Goal: Task Accomplishment & Management: Use online tool/utility

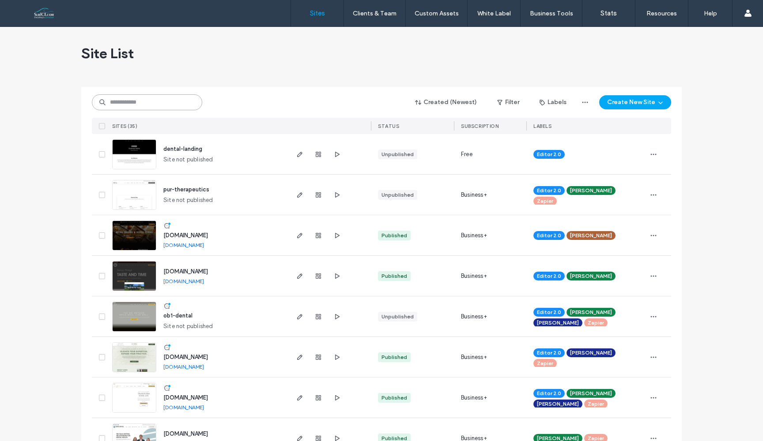
click at [132, 105] on input at bounding box center [147, 102] width 110 height 16
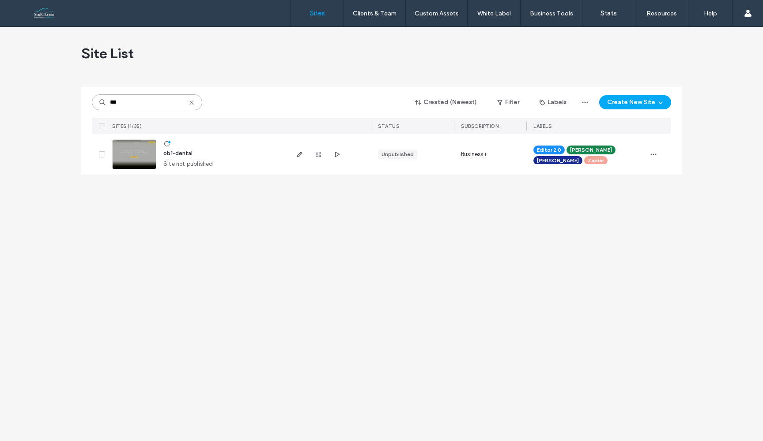
type input "***"
click at [143, 153] on img at bounding box center [134, 170] width 43 height 60
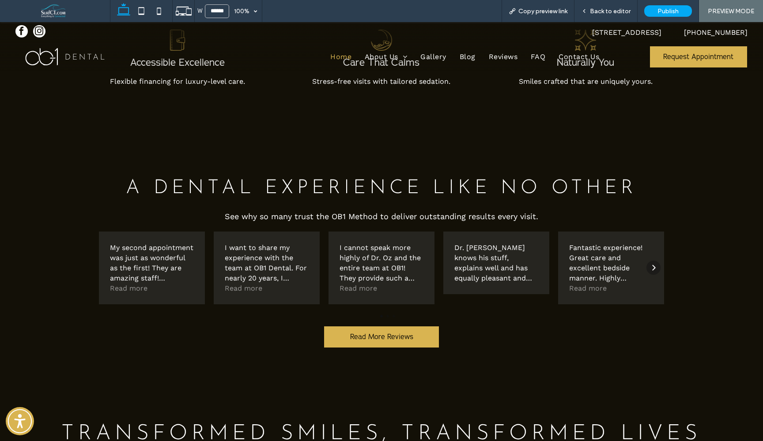
scroll to position [2193, 0]
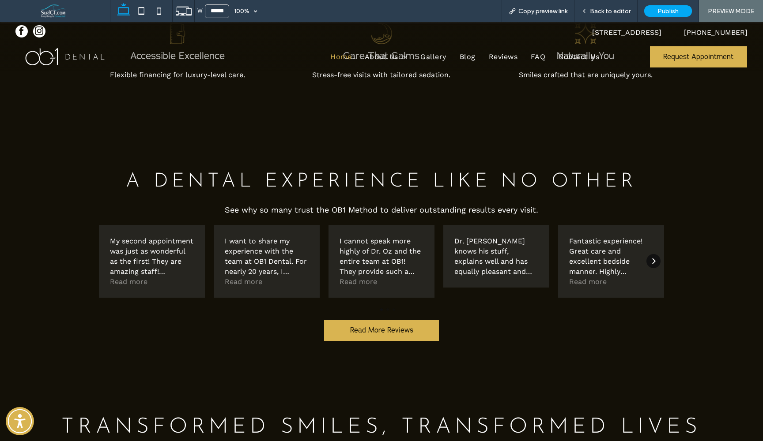
click at [650, 264] on div "Next" at bounding box center [653, 261] width 14 height 14
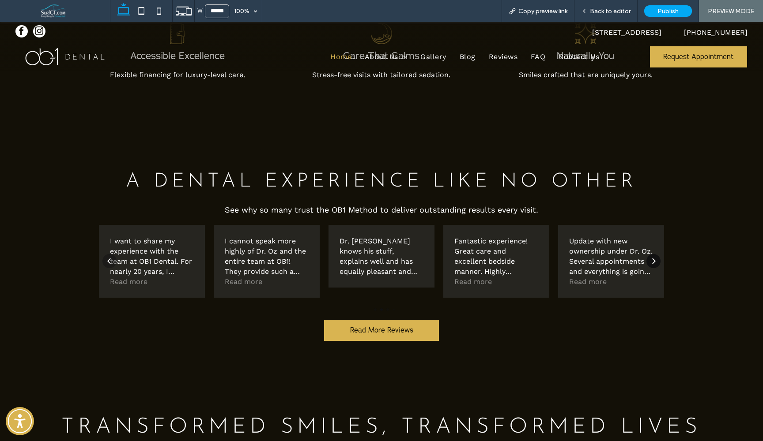
click at [650, 264] on div "Next" at bounding box center [653, 261] width 14 height 14
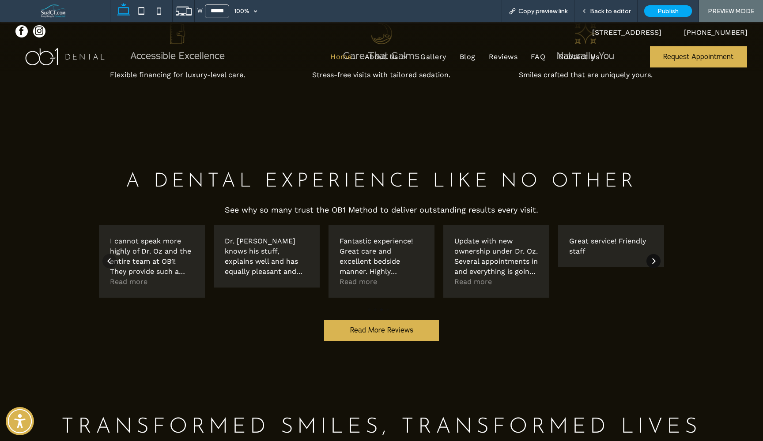
click at [650, 264] on div "Next" at bounding box center [653, 261] width 14 height 14
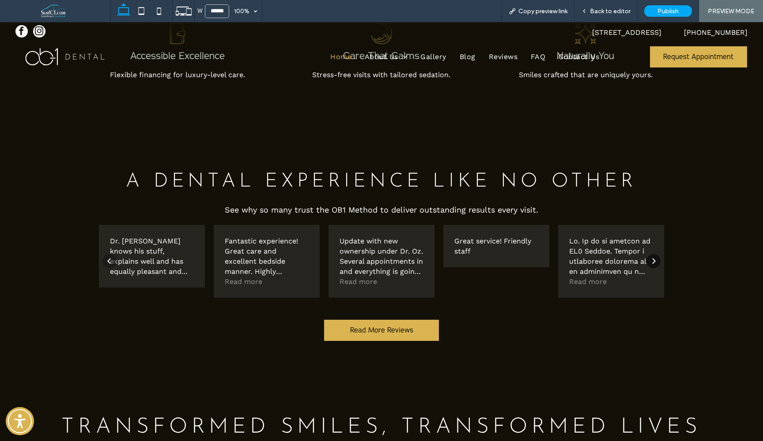
click at [650, 264] on div "Next" at bounding box center [653, 261] width 14 height 14
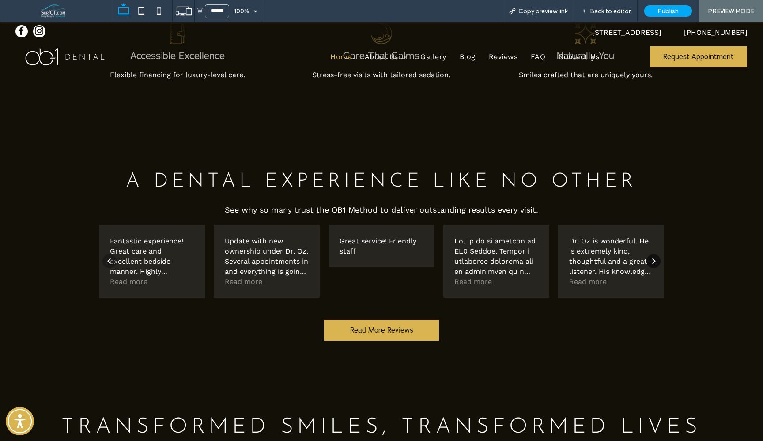
click at [651, 262] on icon "Next" at bounding box center [653, 261] width 7 height 7
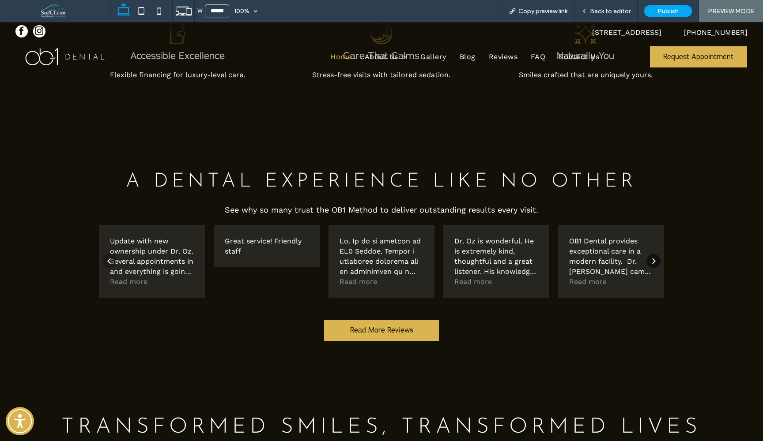
click at [651, 262] on icon "Next" at bounding box center [653, 261] width 7 height 7
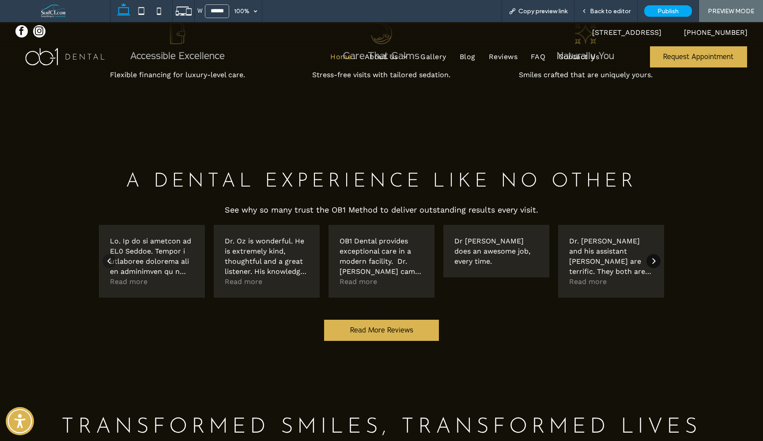
click at [651, 262] on icon "Next" at bounding box center [653, 261] width 7 height 7
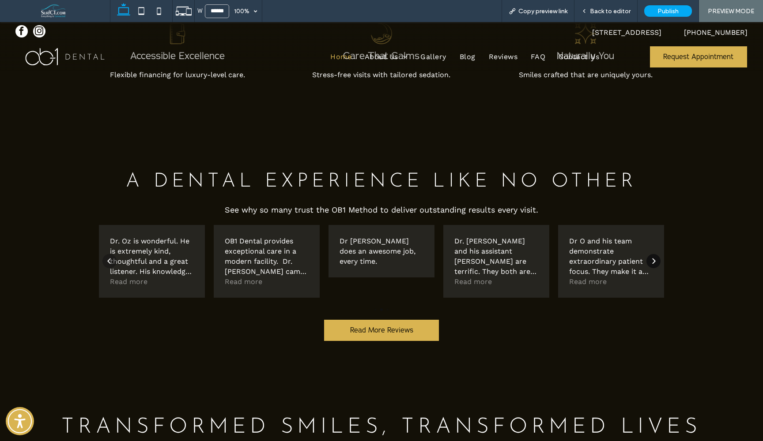
click at [651, 262] on icon "Next" at bounding box center [653, 261] width 7 height 7
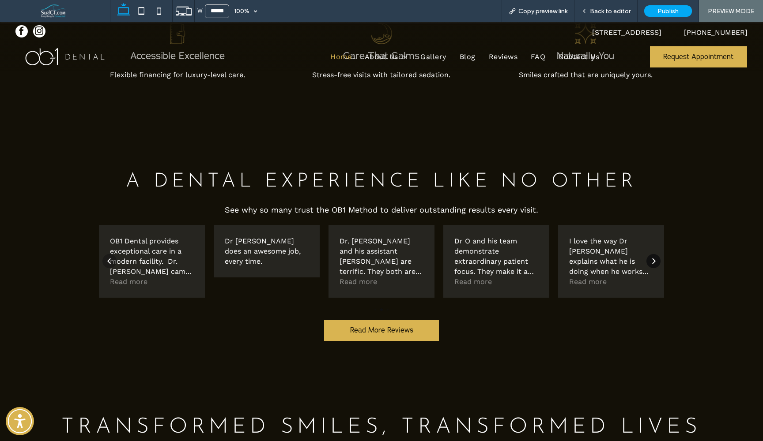
click at [650, 260] on icon "Next" at bounding box center [653, 261] width 7 height 7
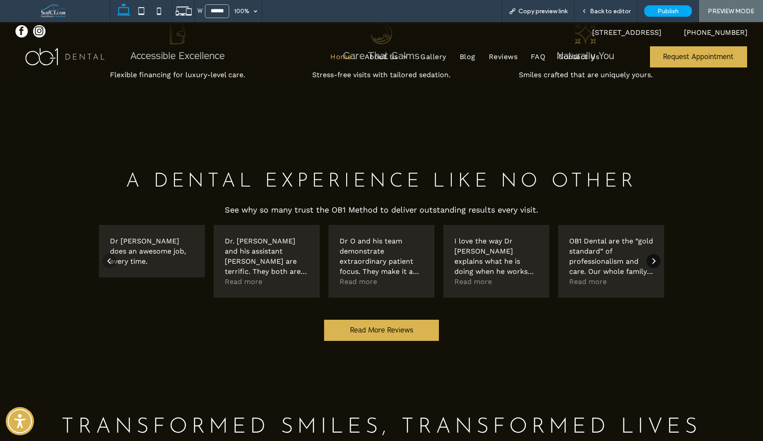
click at [650, 260] on icon "Next" at bounding box center [653, 261] width 7 height 7
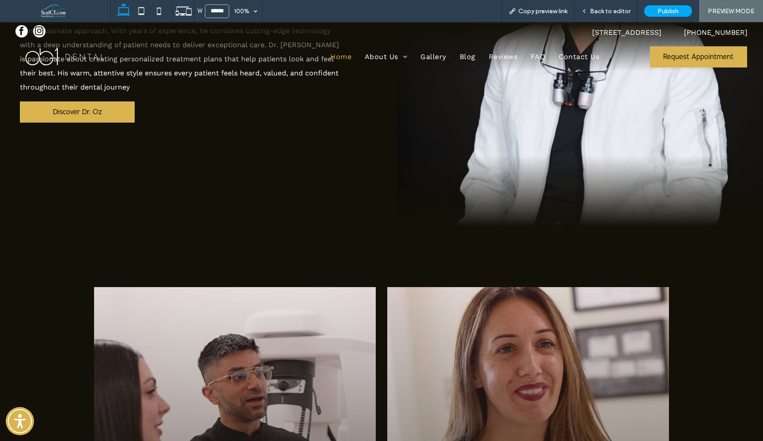
scroll to position [591, 0]
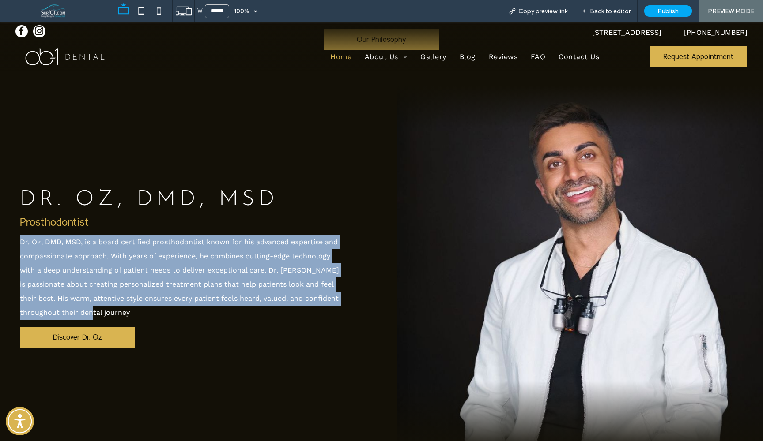
drag, startPoint x: 91, startPoint y: 311, endPoint x: 20, endPoint y: 239, distance: 101.4
click at [20, 239] on p "Dr. Oz, DMD, MSD, is a board certified prosthodontist known for his advanced ex…" at bounding box center [183, 277] width 326 height 85
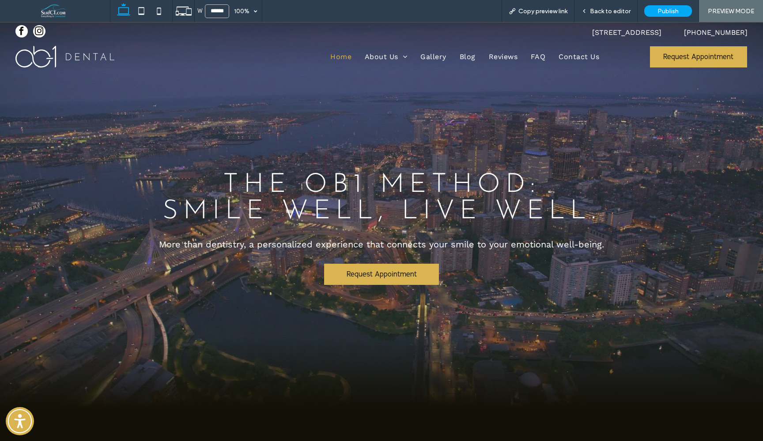
scroll to position [0, 0]
click at [158, 11] on icon at bounding box center [159, 11] width 18 height 18
type input "*****"
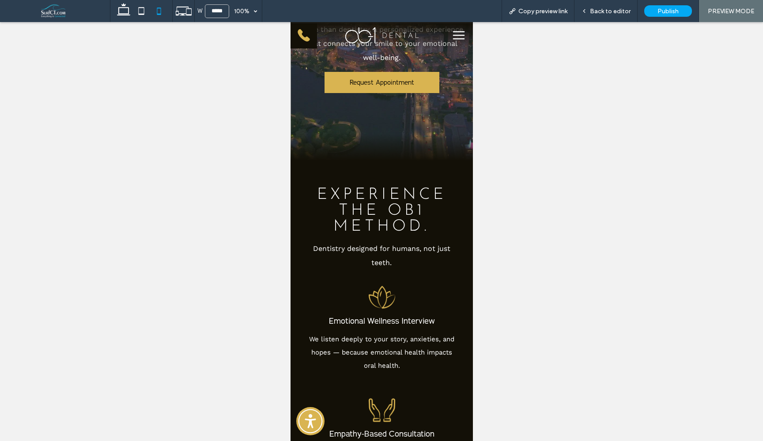
scroll to position [154, 0]
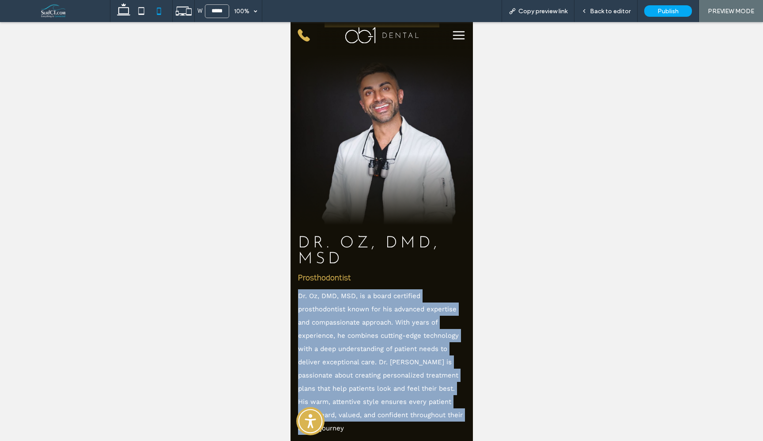
click at [376, 303] on p "Dr. Oz, DMD, MSD, is a board certified prosthodontist known for his advanced ex…" at bounding box center [381, 362] width 168 height 146
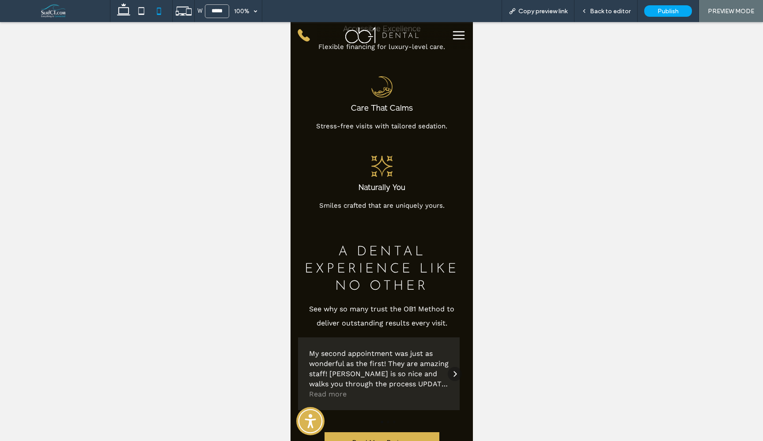
scroll to position [2637, 0]
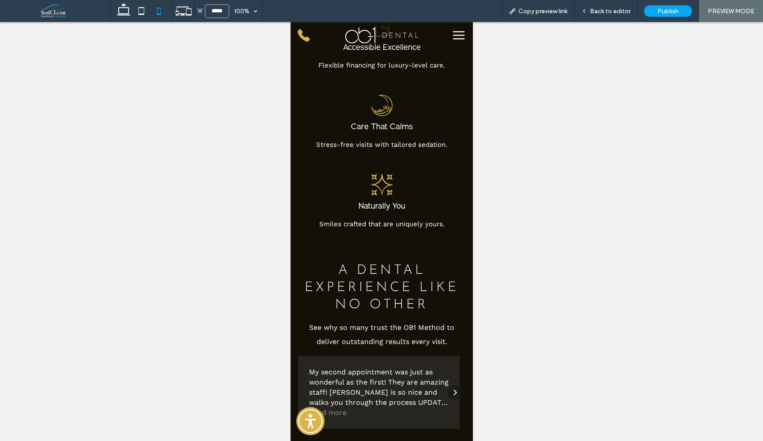
click at [451, 33] on icon at bounding box center [458, 35] width 18 height 14
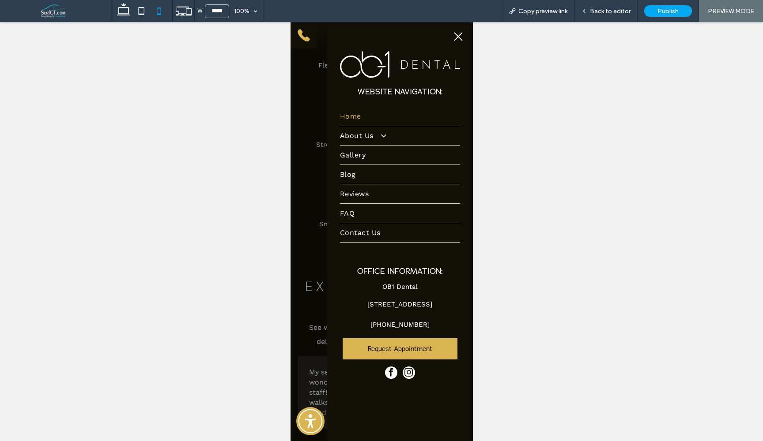
click at [453, 36] on icon at bounding box center [457, 37] width 8 height 8
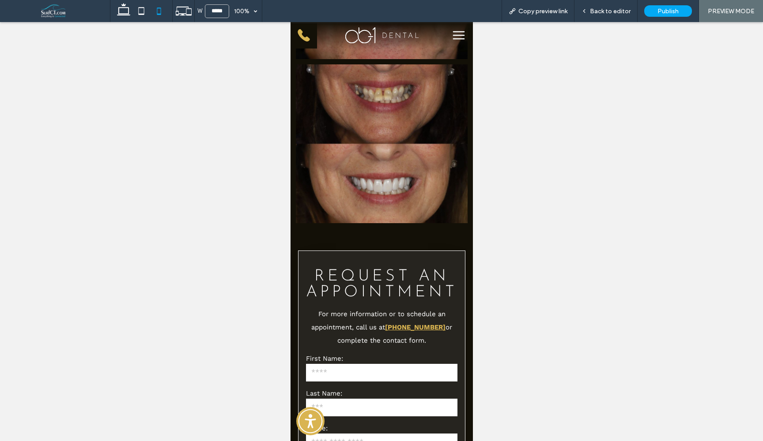
scroll to position [3590, 0]
